Goal: Information Seeking & Learning: Learn about a topic

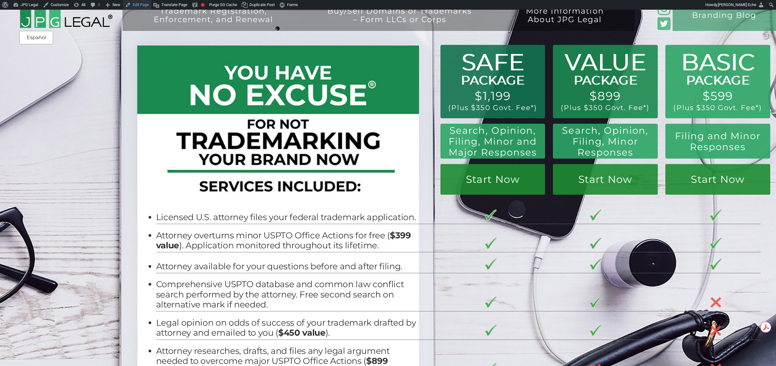
click at [139, 5] on link "Edit Page" at bounding box center [137, 5] width 29 height 10
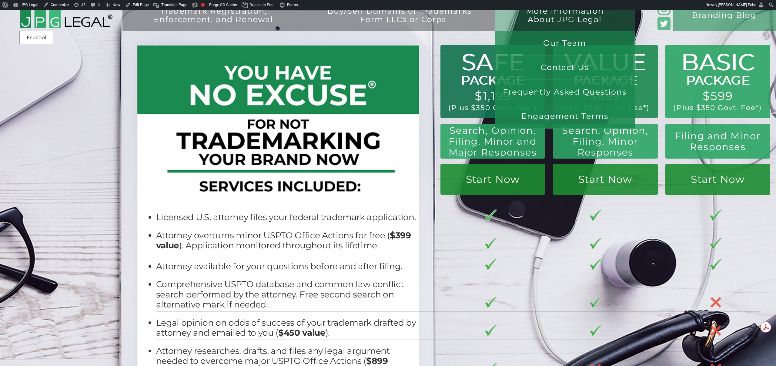
click at [570, 22] on link "More Information About JPG Legal" at bounding box center [565, 22] width 124 height 31
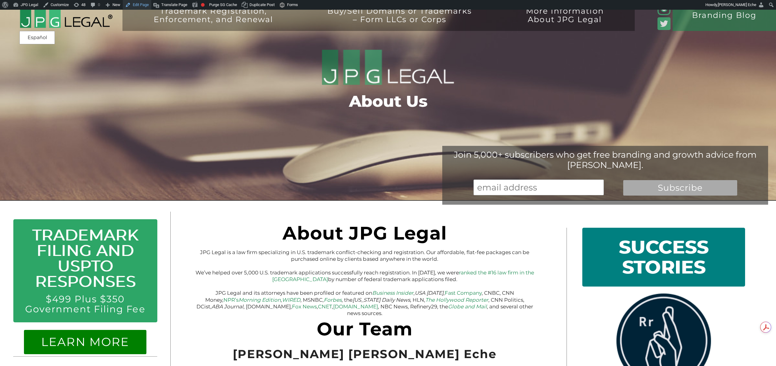
click at [146, 4] on link "Edit Page" at bounding box center [137, 5] width 29 height 10
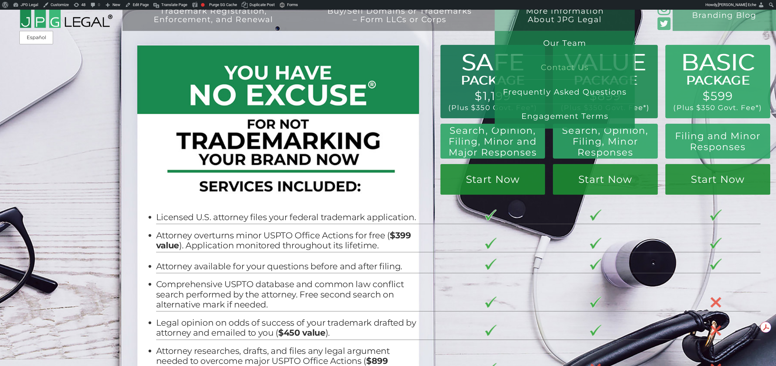
click at [564, 67] on link "Contact Us" at bounding box center [565, 67] width 140 height 24
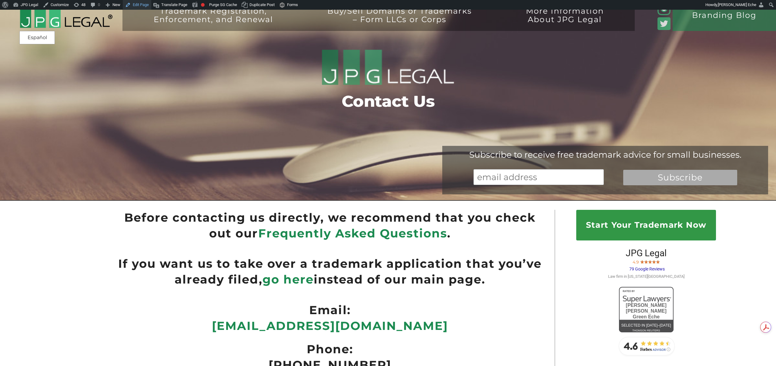
click at [139, 1] on link "Edit Page" at bounding box center [137, 5] width 29 height 10
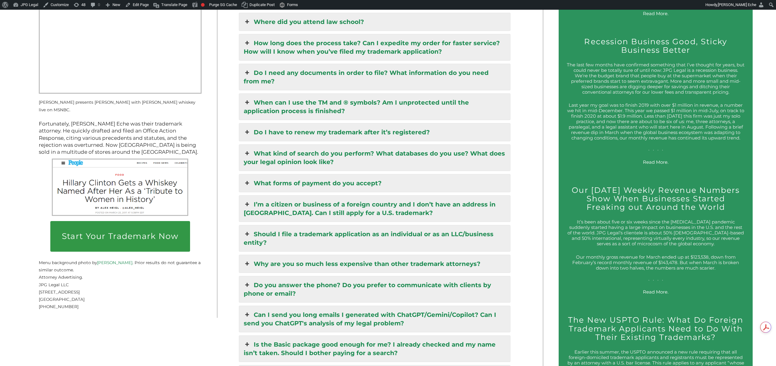
scroll to position [1105, 0]
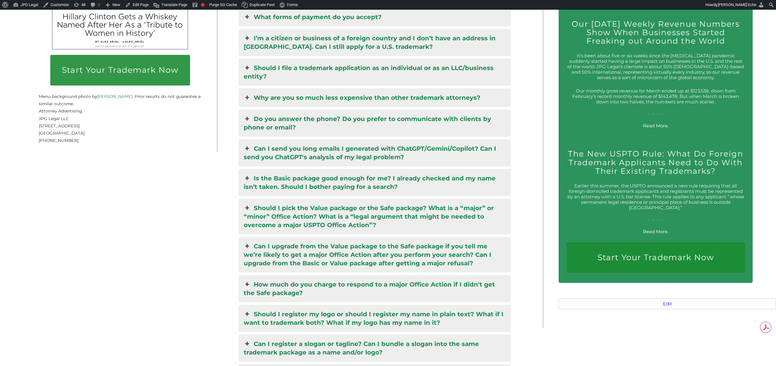
scroll to position [1231, 0]
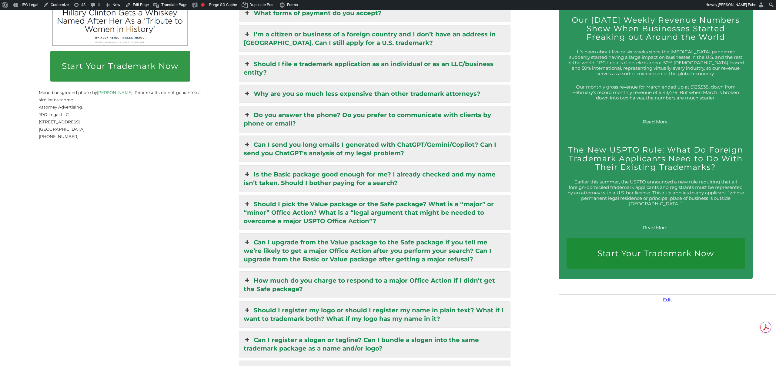
click at [372, 233] on link "Can I upgrade from the Value package to the Safe package if you tell me we’re l…" at bounding box center [374, 250] width 271 height 35
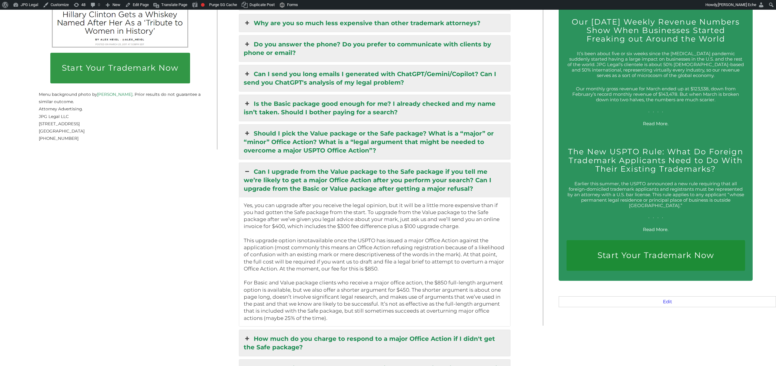
scroll to position [1237, 0]
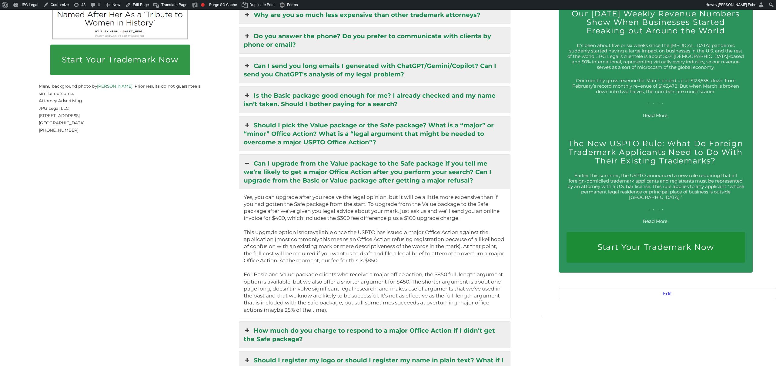
click at [519, 147] on div "Start Your Trademark Now Over 5,000 U.S. Trademarks Registered. JPG Legal is a …" at bounding box center [271, 44] width 497 height 1574
